Goal: Information Seeking & Learning: Learn about a topic

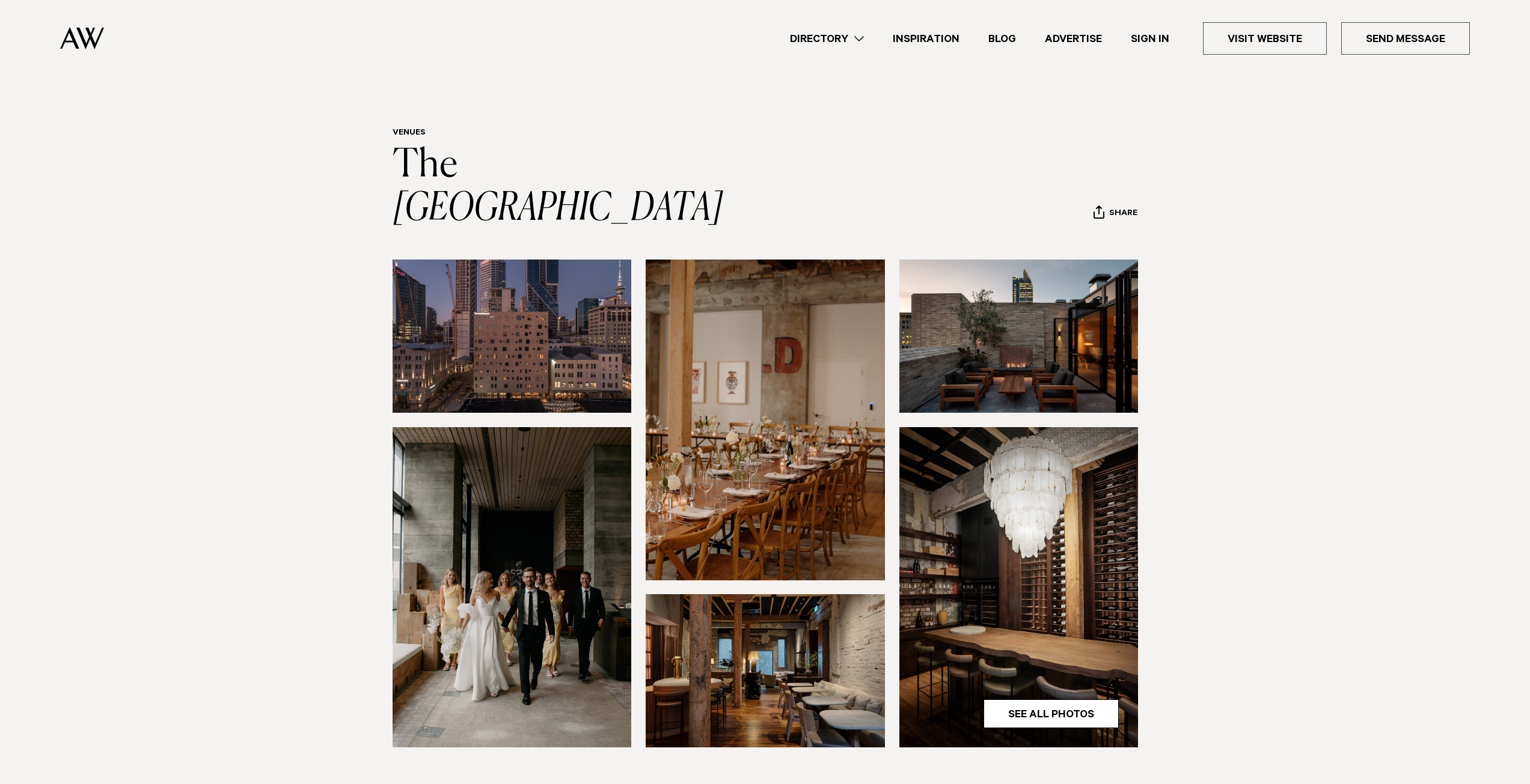
click at [513, 306] on img at bounding box center [512, 336] width 239 height 153
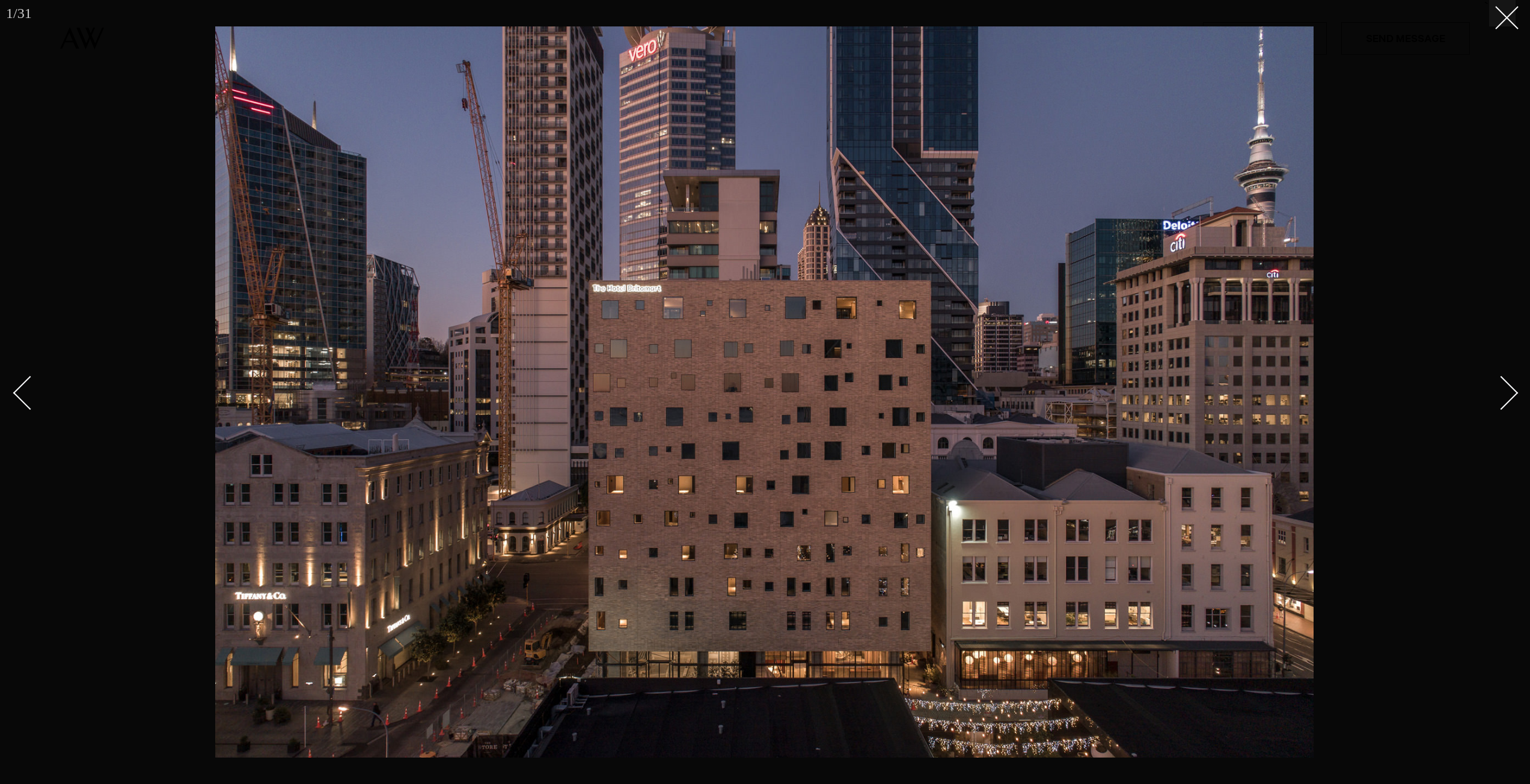
click at [63, 113] on div at bounding box center [765, 392] width 1530 height 784
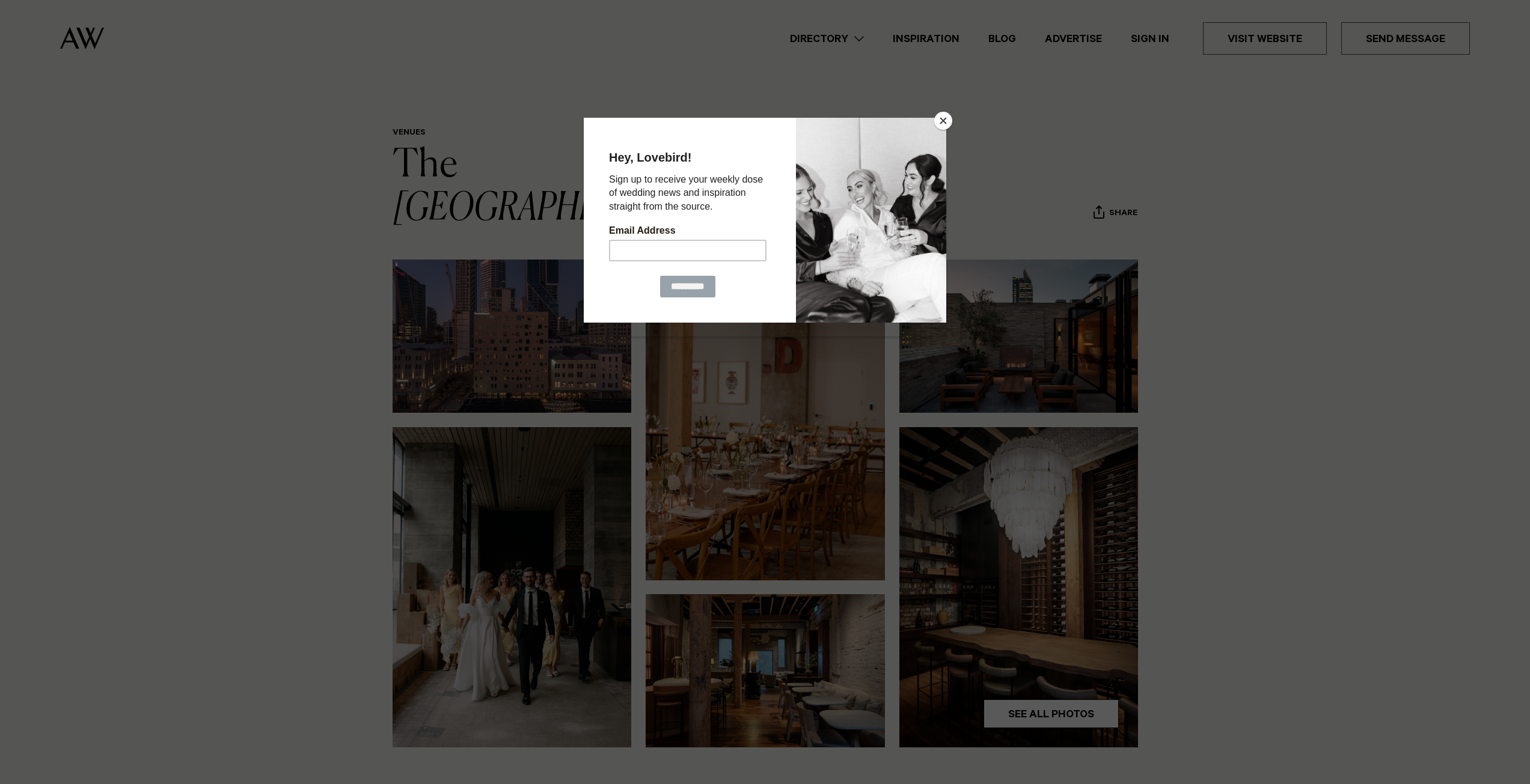
click at [947, 123] on button "Close" at bounding box center [943, 120] width 18 height 18
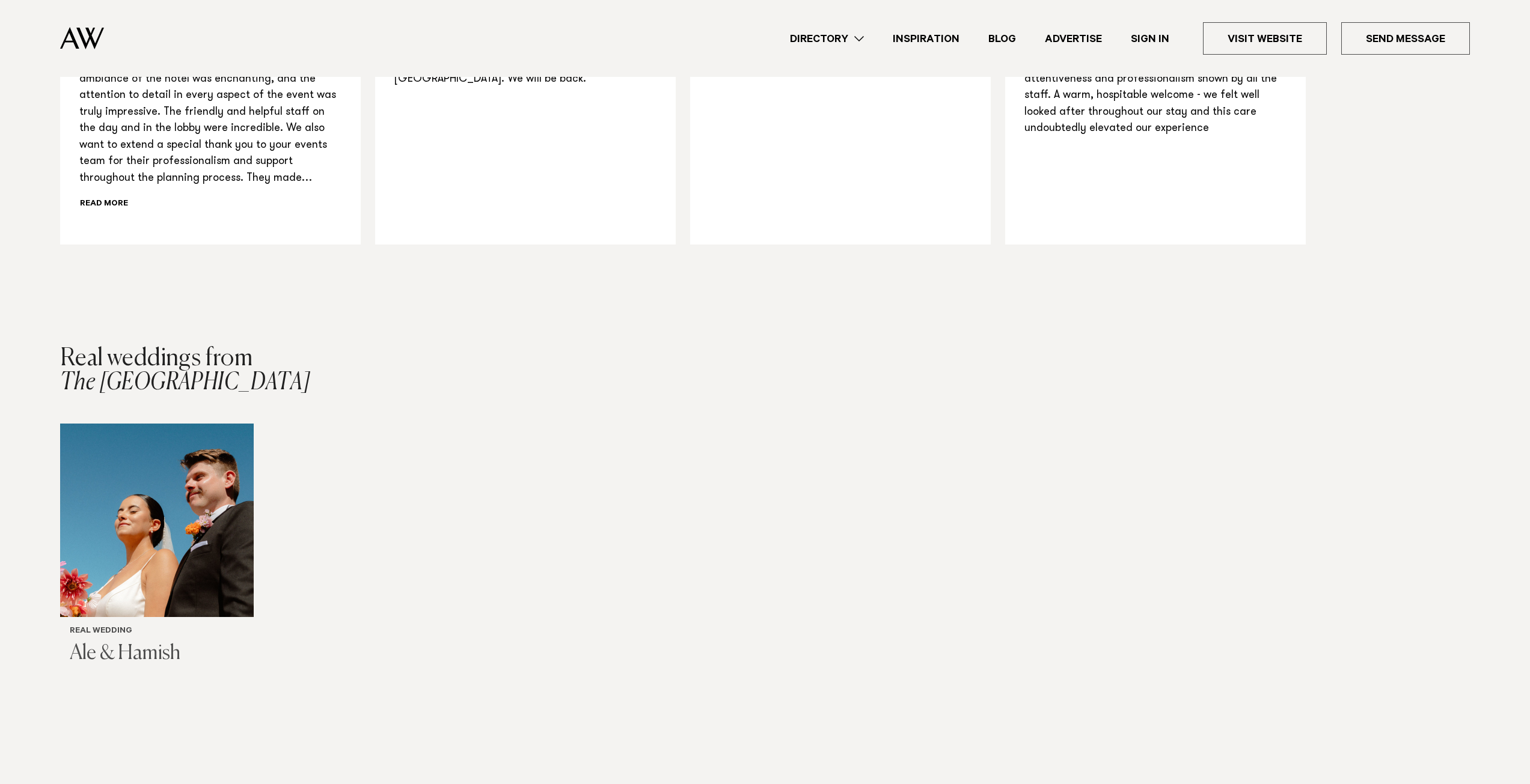
scroll to position [1502, 0]
click at [210, 515] on img "1 / 1" at bounding box center [157, 520] width 194 height 194
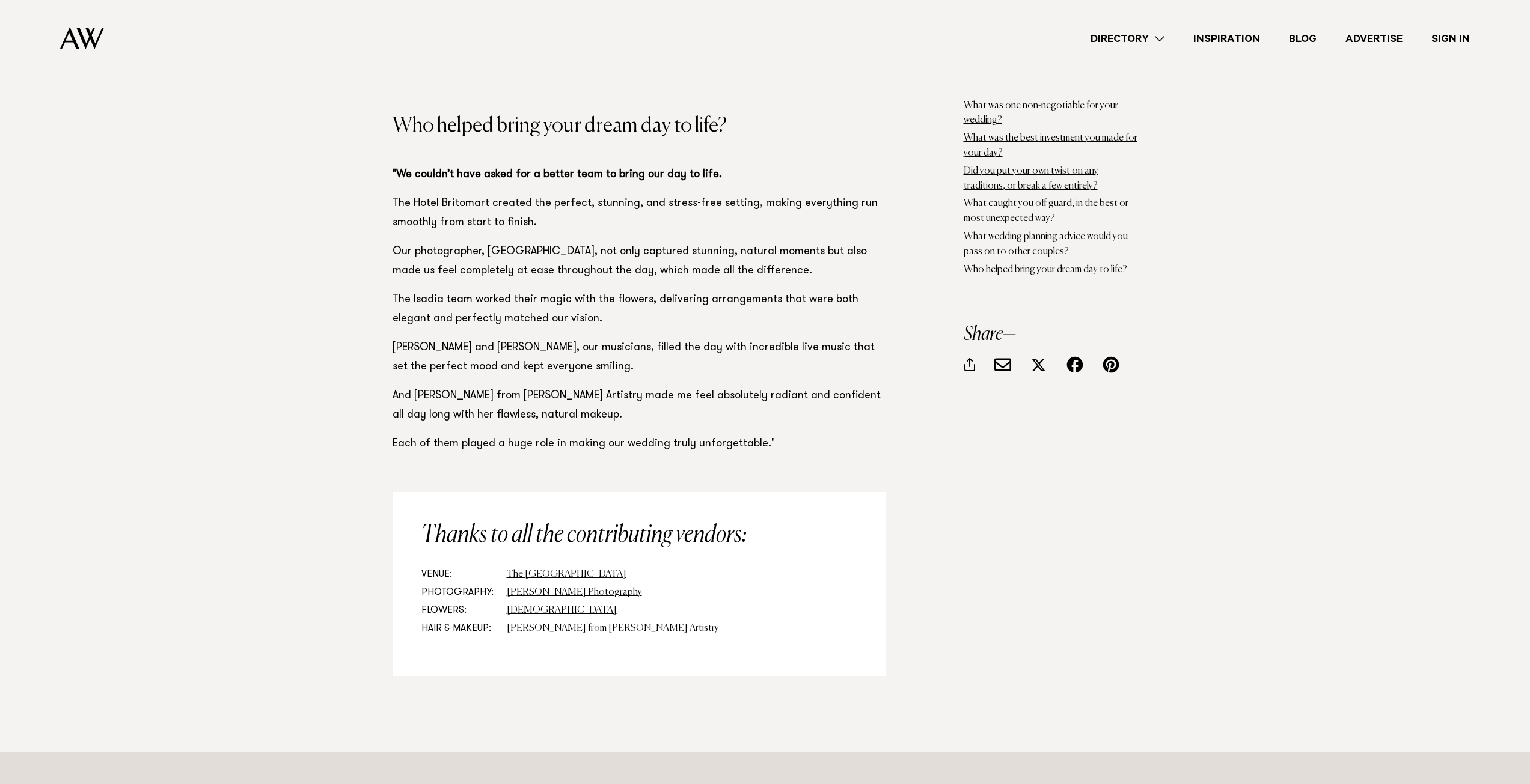
scroll to position [11176, 0]
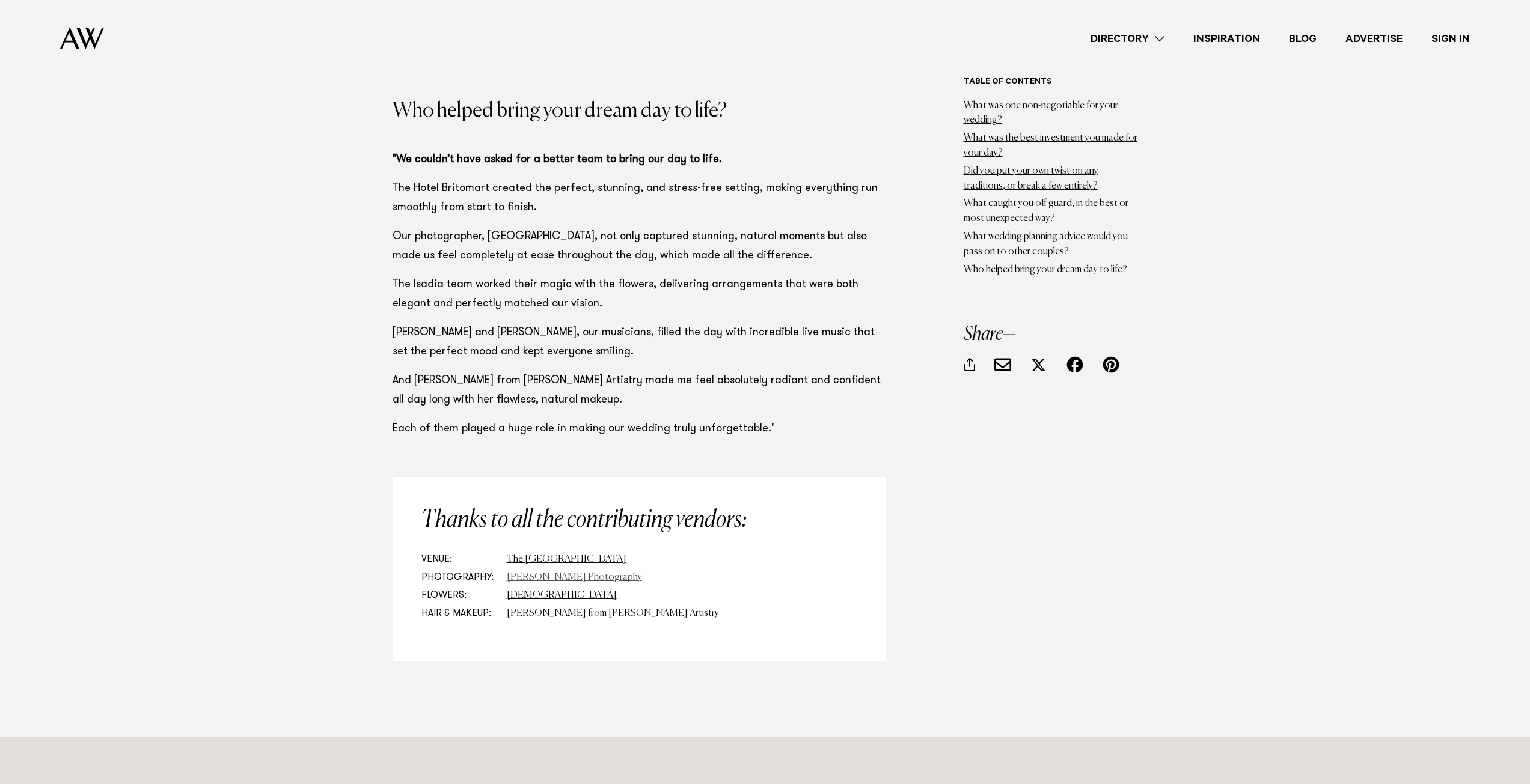
click at [589, 580] on link "[PERSON_NAME] Photography" at bounding box center [573, 577] width 135 height 10
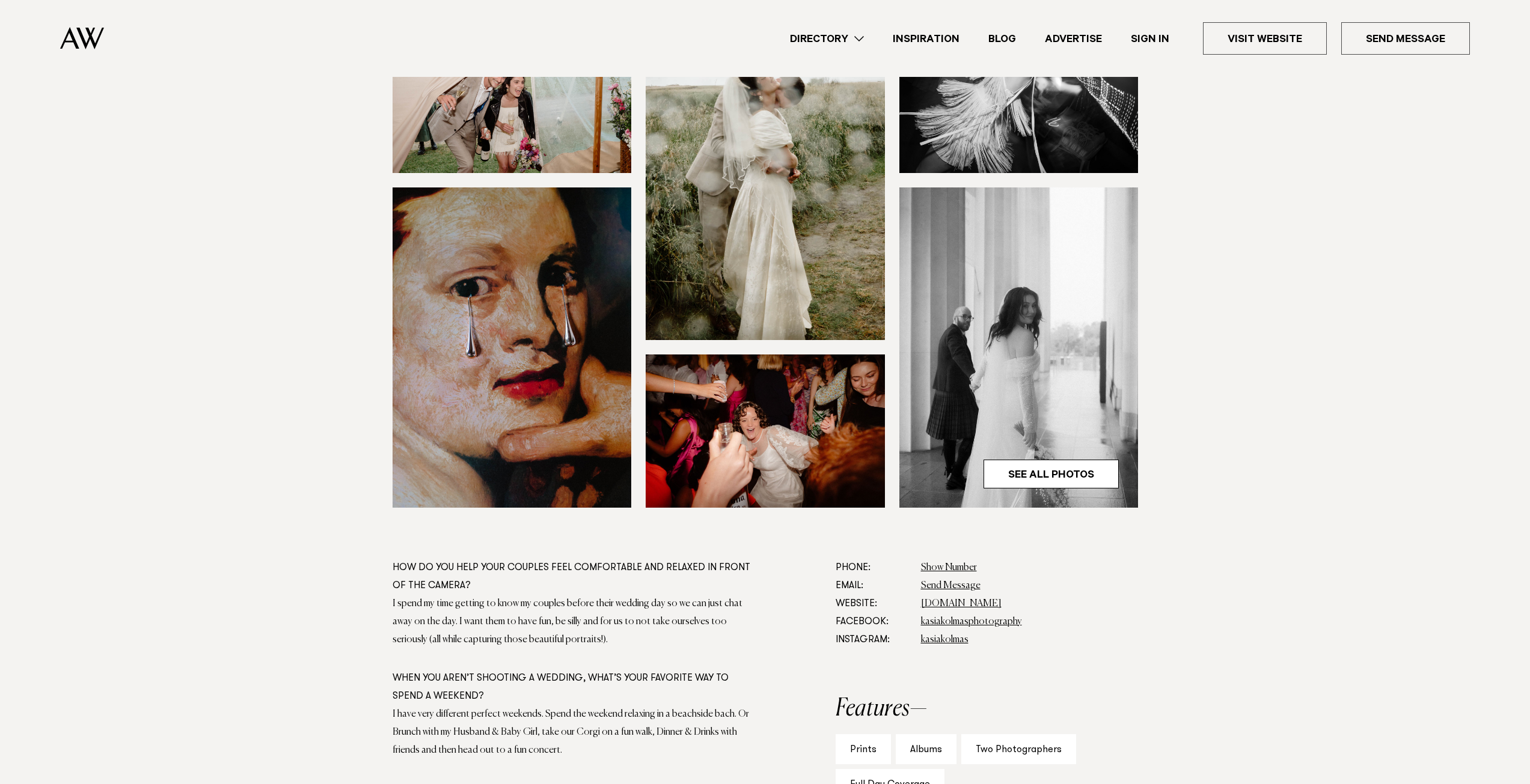
scroll to position [360, 0]
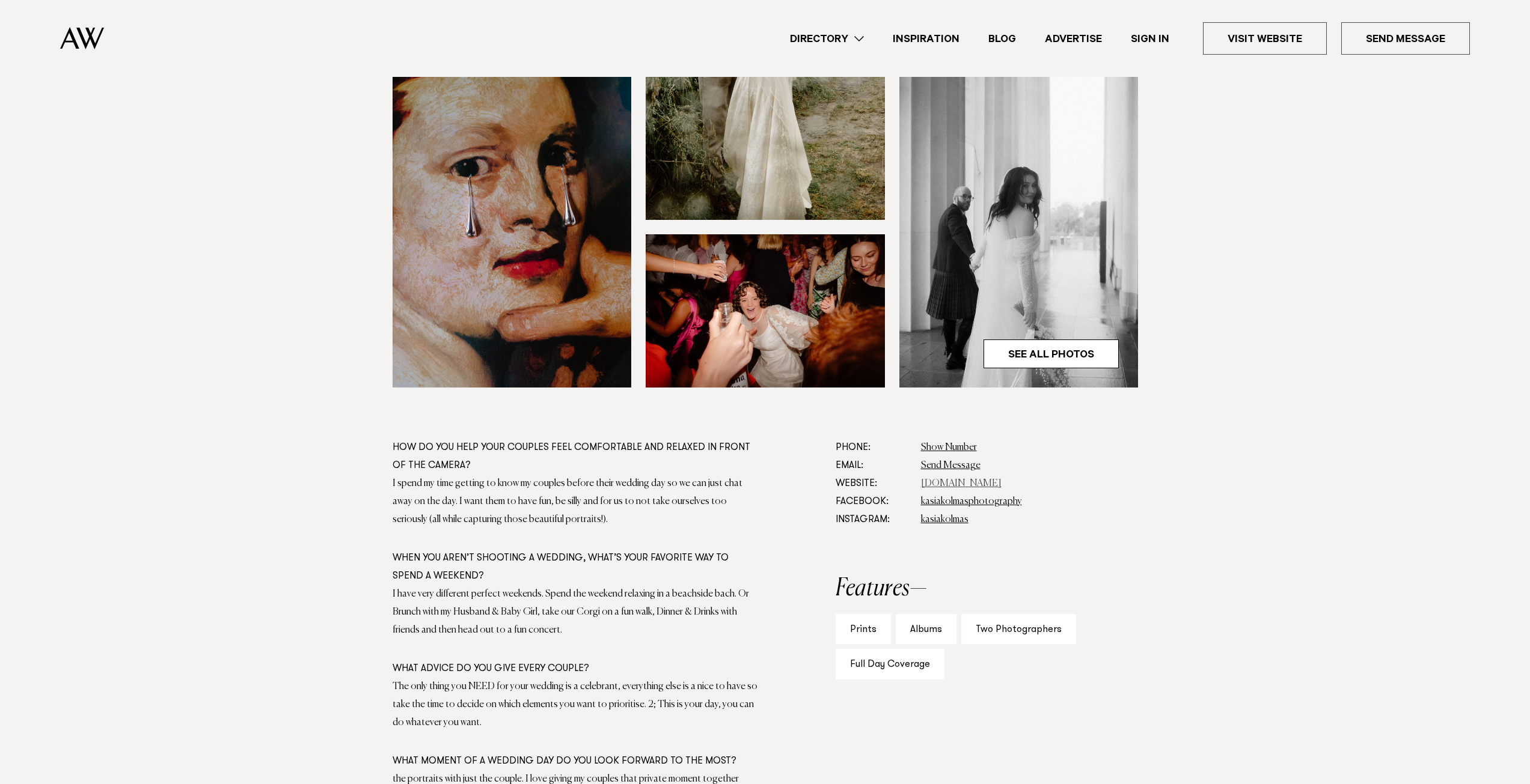
click at [956, 486] on link "www.kasiakolmas.com" at bounding box center [961, 483] width 81 height 10
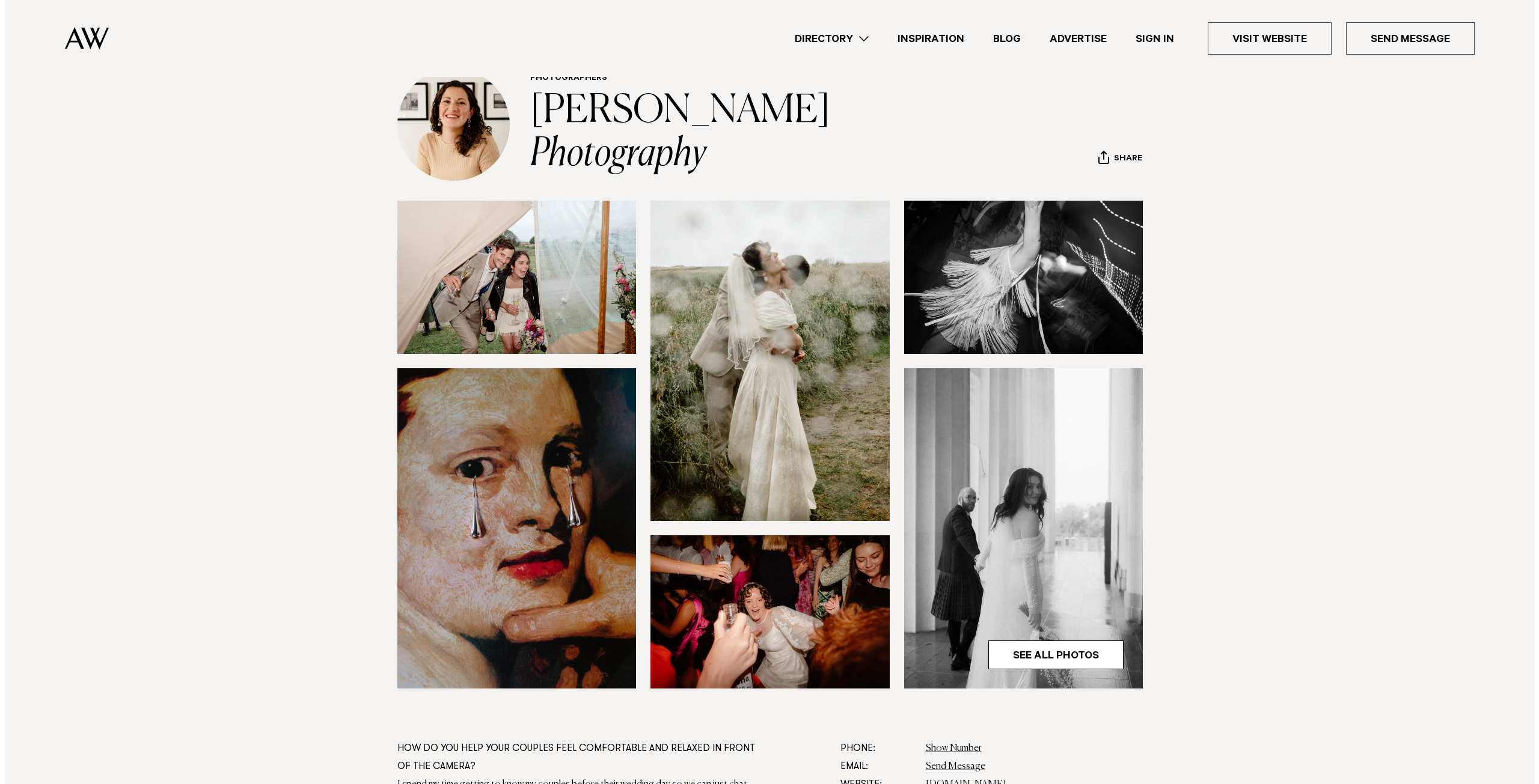
scroll to position [60, 0]
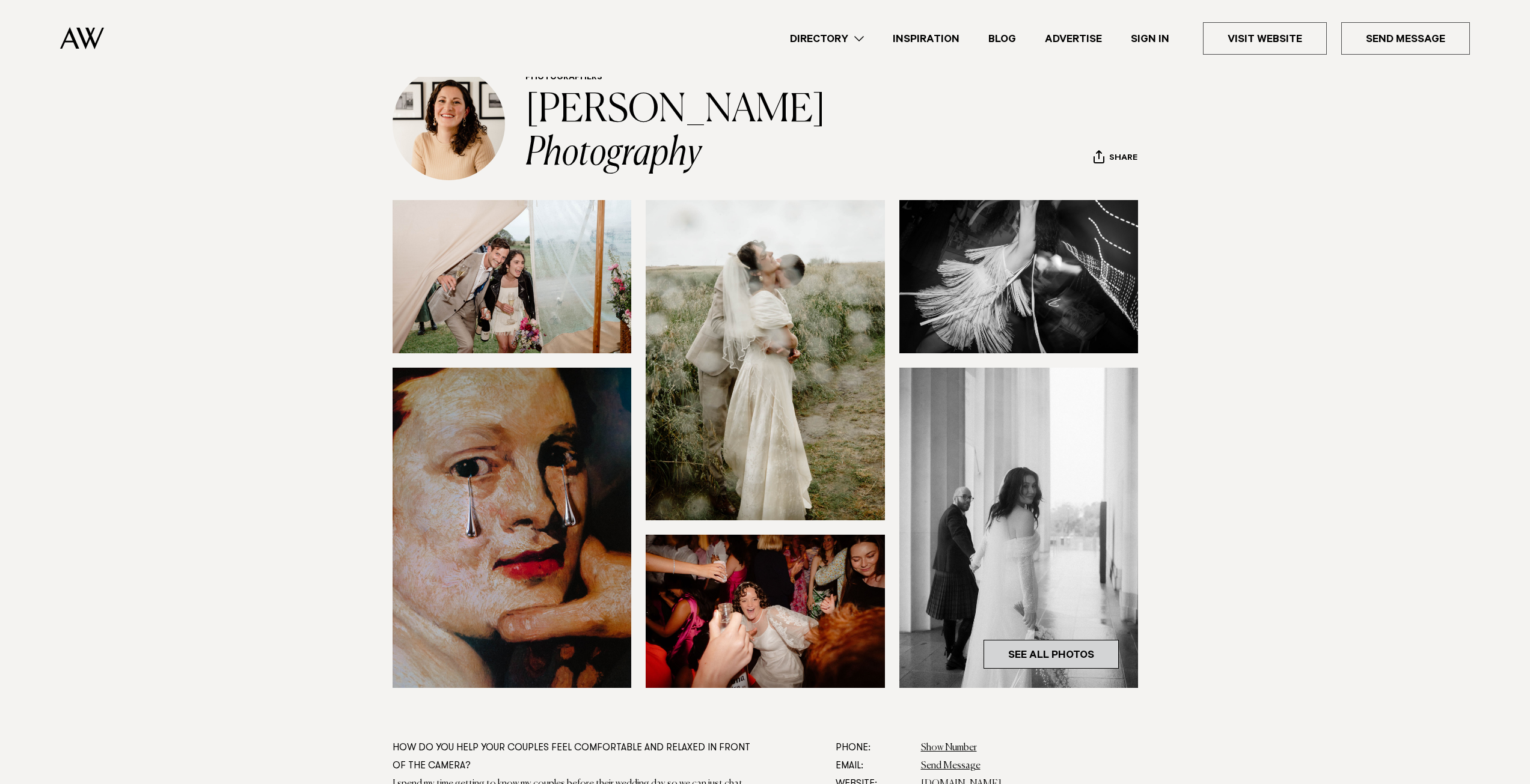
click at [1054, 664] on link "See All Photos" at bounding box center [1051, 655] width 135 height 29
